Goal: Find specific page/section: Find specific page/section

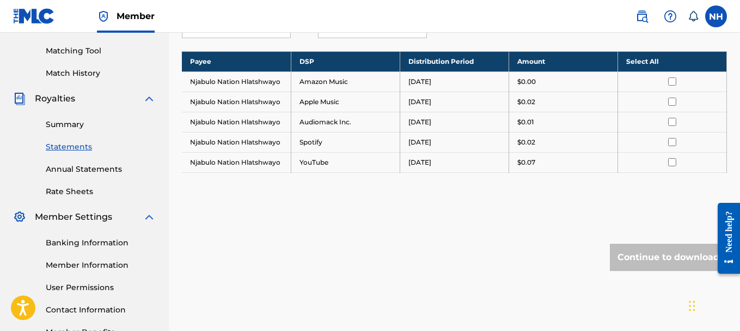
scroll to position [218, 0]
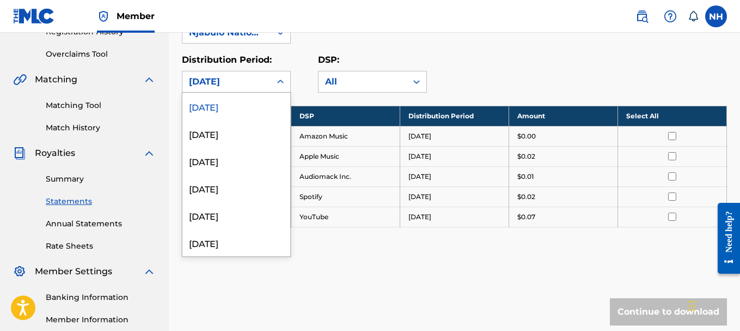
click at [281, 85] on icon at bounding box center [280, 81] width 11 height 11
click at [264, 138] on div "[DATE]" at bounding box center [236, 133] width 108 height 27
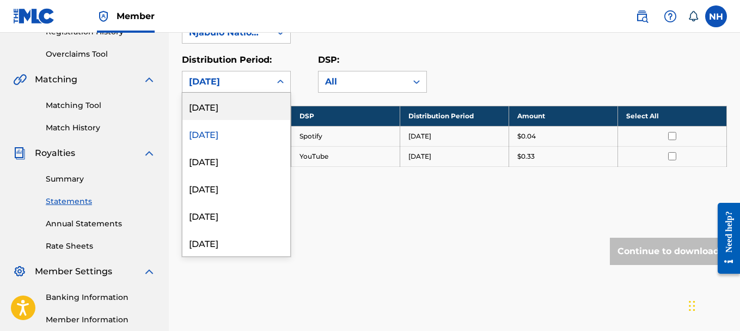
click at [268, 81] on div "[DATE]" at bounding box center [226, 81] width 88 height 21
click at [246, 111] on div "[DATE]" at bounding box center [236, 106] width 108 height 27
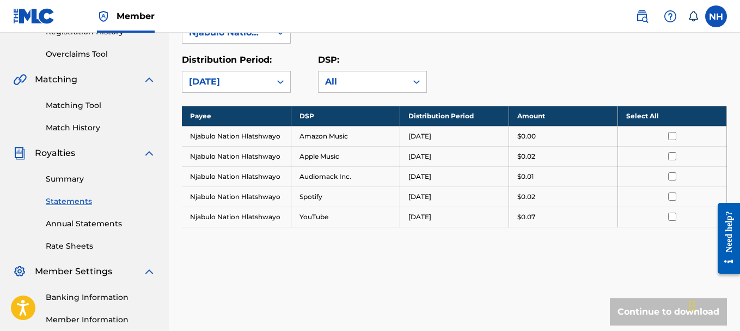
click at [257, 82] on div "[DATE]" at bounding box center [226, 81] width 75 height 13
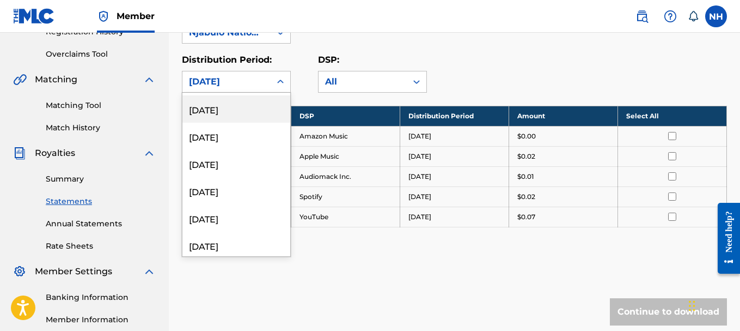
scroll to position [109, 0]
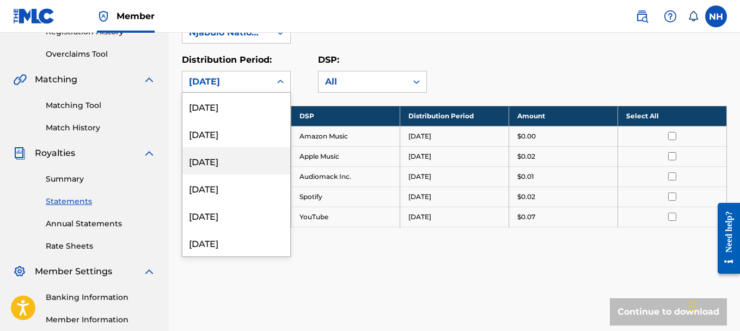
click at [258, 163] on div "[DATE]" at bounding box center [236, 160] width 108 height 27
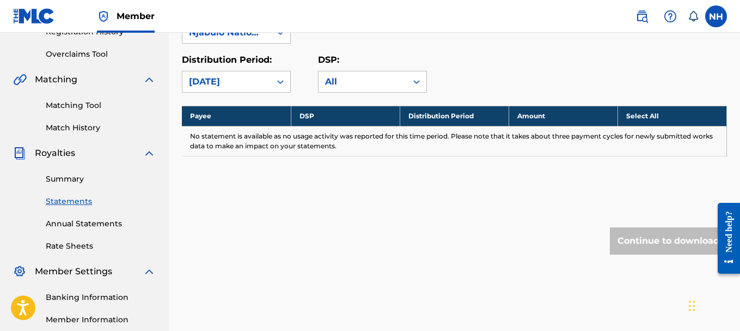
click at [262, 82] on div "[DATE]" at bounding box center [226, 81] width 75 height 13
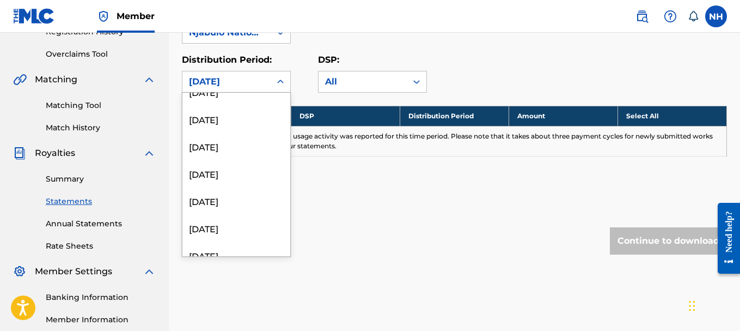
scroll to position [327, 0]
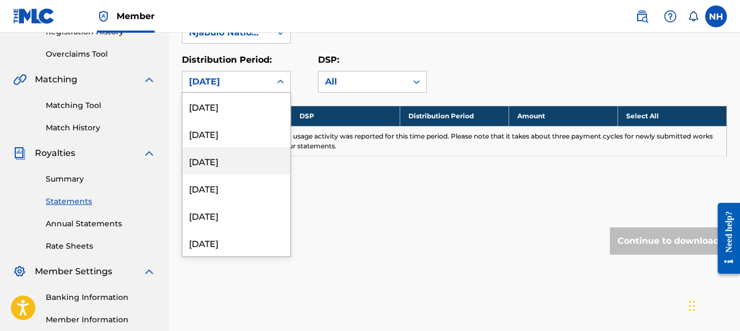
click at [259, 169] on div "[DATE]" at bounding box center [236, 160] width 108 height 27
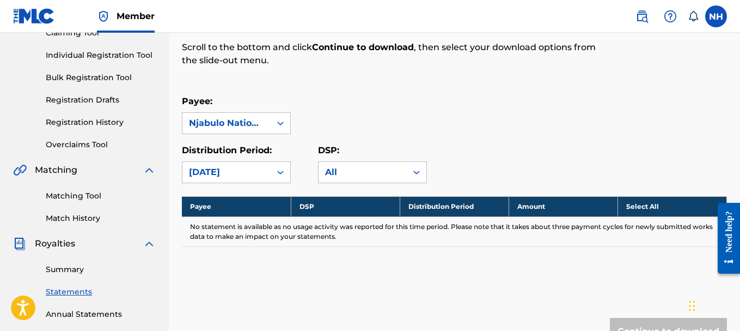
scroll to position [0, 0]
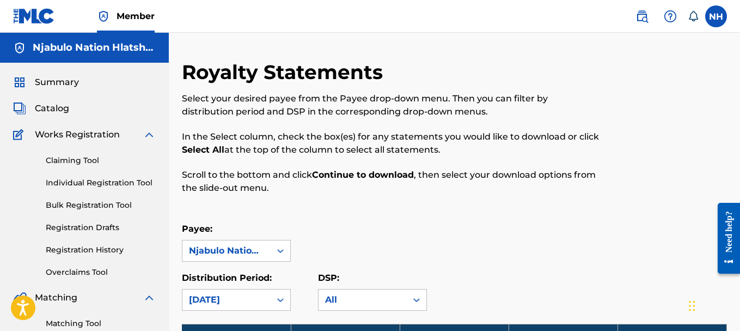
click at [63, 82] on span "Summary" at bounding box center [57, 82] width 44 height 13
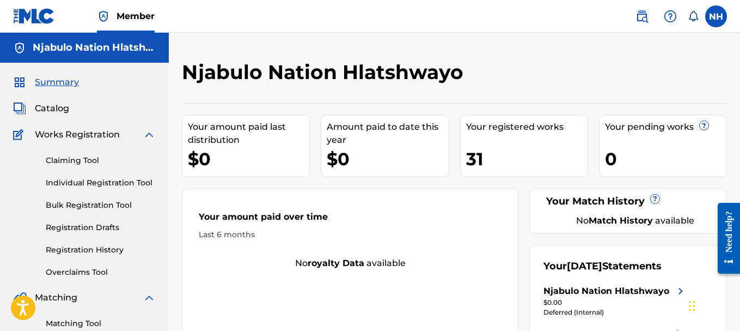
click at [39, 107] on span "Catalog" at bounding box center [52, 108] width 34 height 13
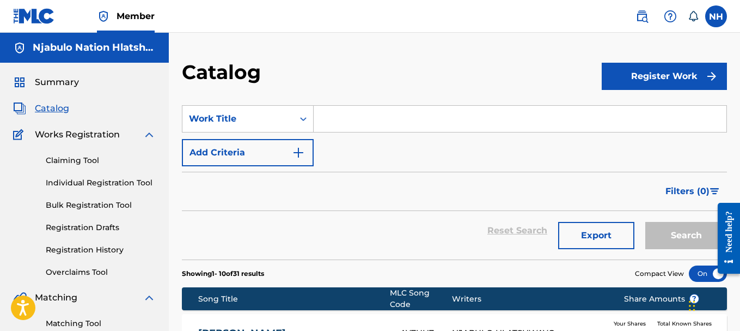
click at [56, 84] on span "Summary" at bounding box center [57, 82] width 44 height 13
